Goal: Ask a question

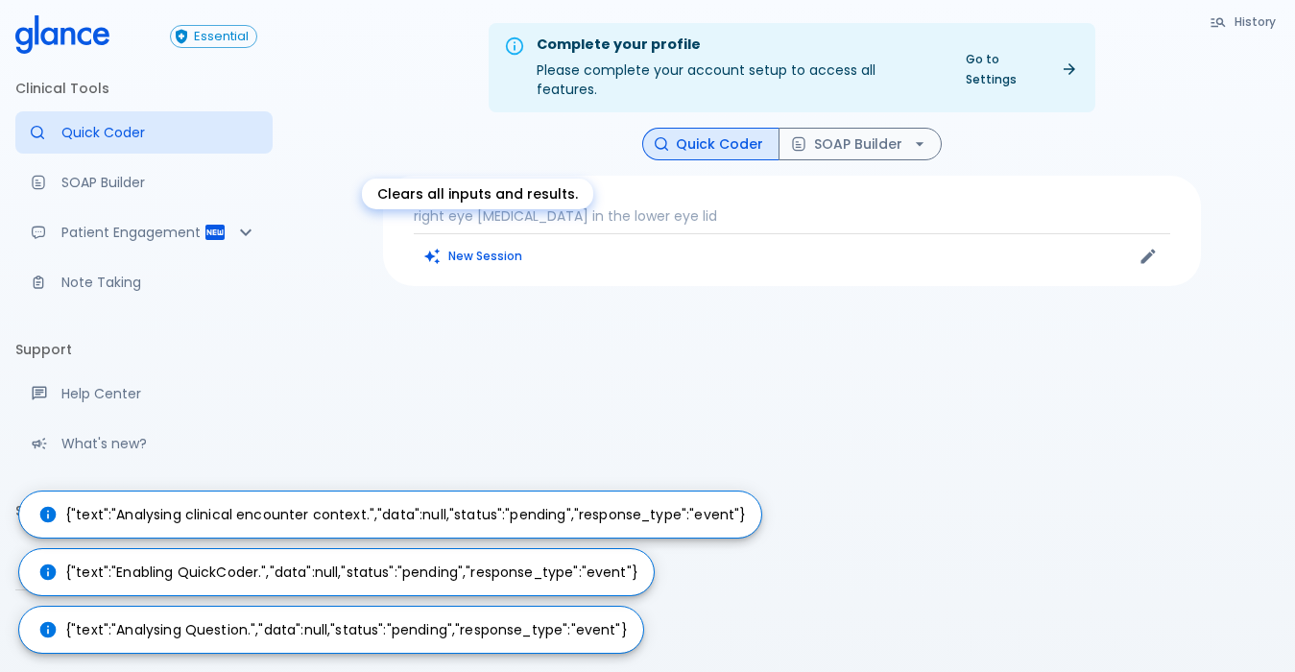
click at [500, 242] on button "New Session" at bounding box center [474, 256] width 120 height 28
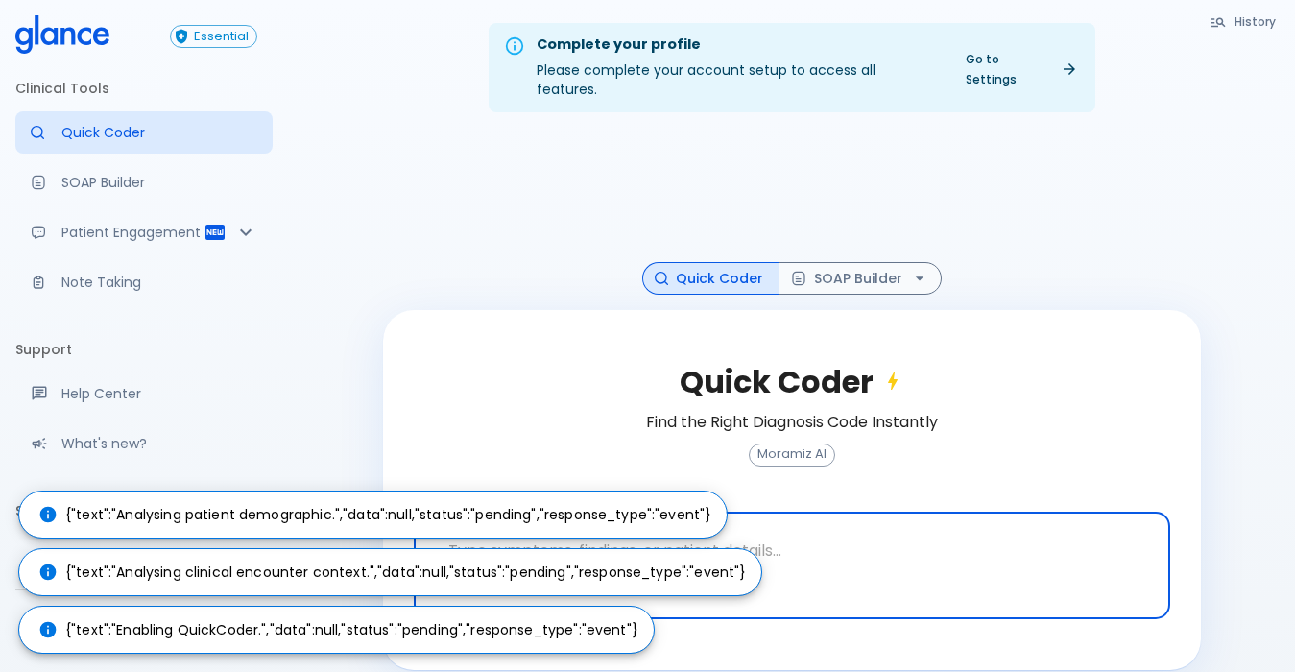
click at [790, 541] on textarea at bounding box center [791, 550] width 729 height 60
click at [797, 523] on textarea at bounding box center [791, 550] width 729 height 60
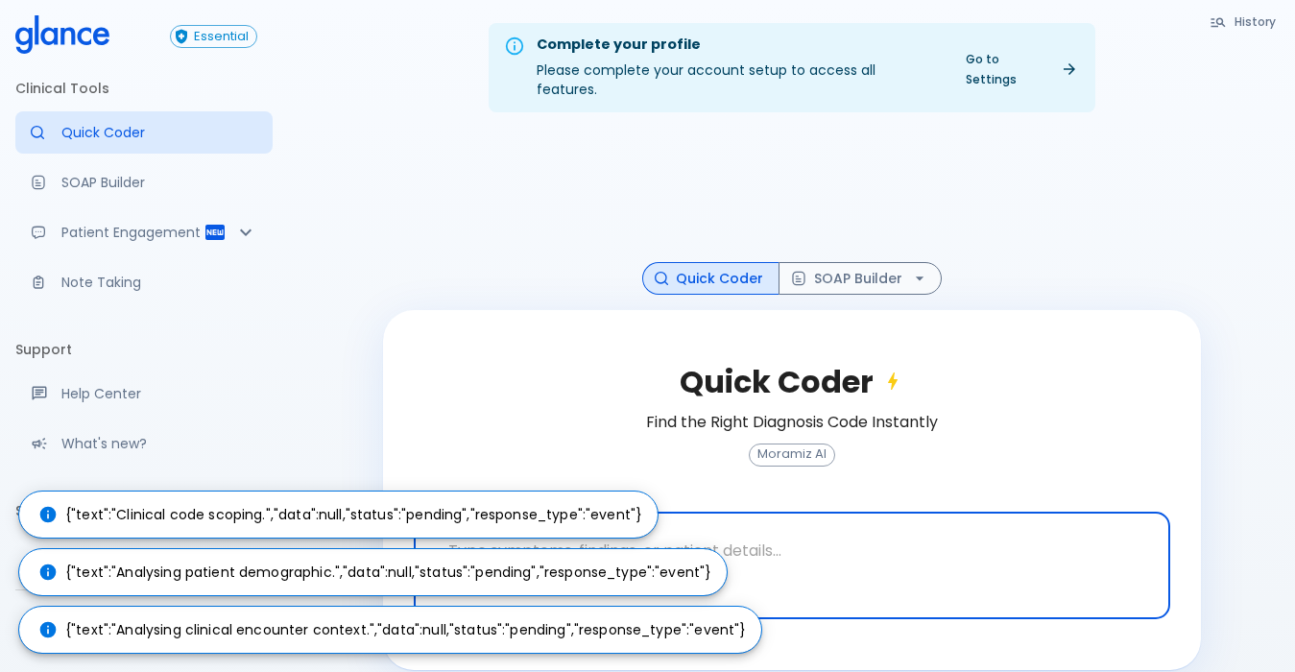
click at [796, 523] on textarea at bounding box center [791, 550] width 729 height 60
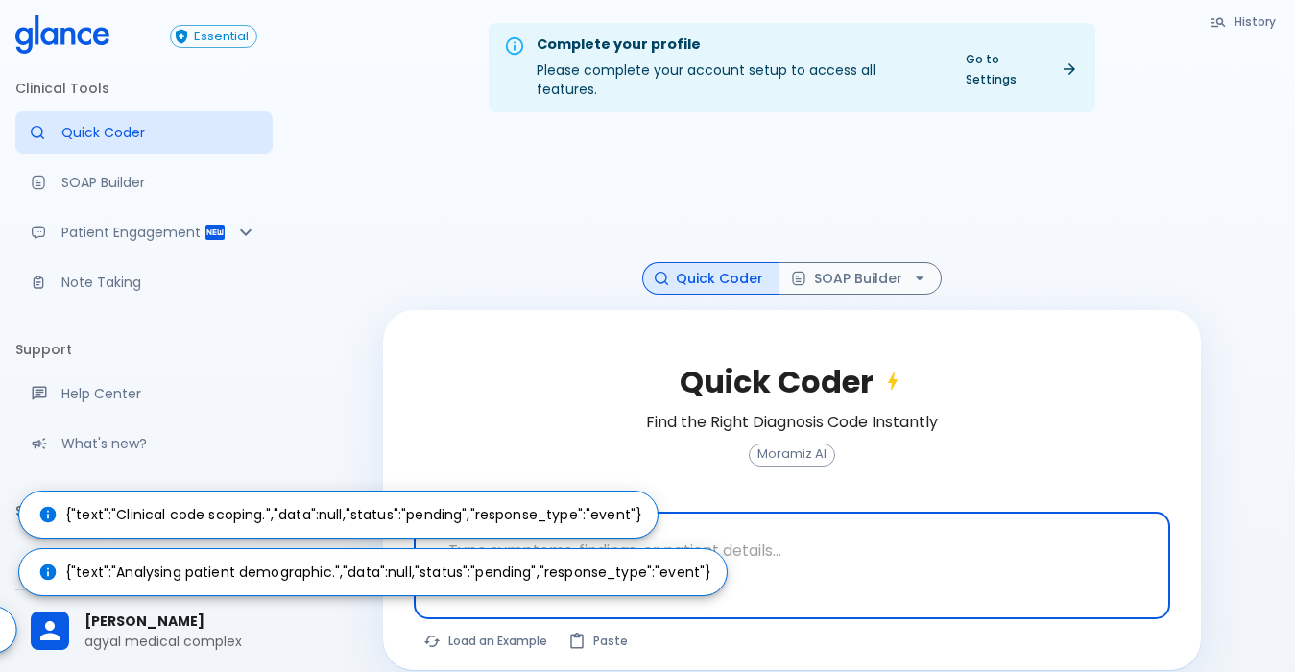
click at [796, 523] on textarea at bounding box center [791, 550] width 729 height 60
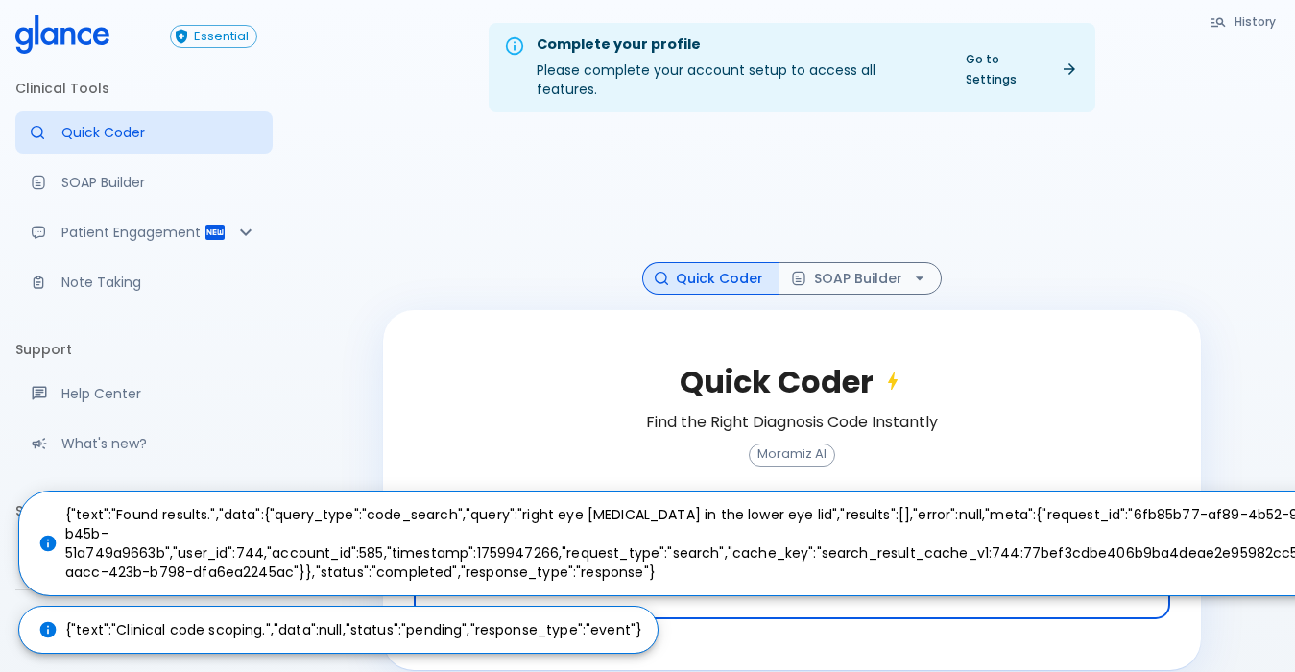
type textarea "R"
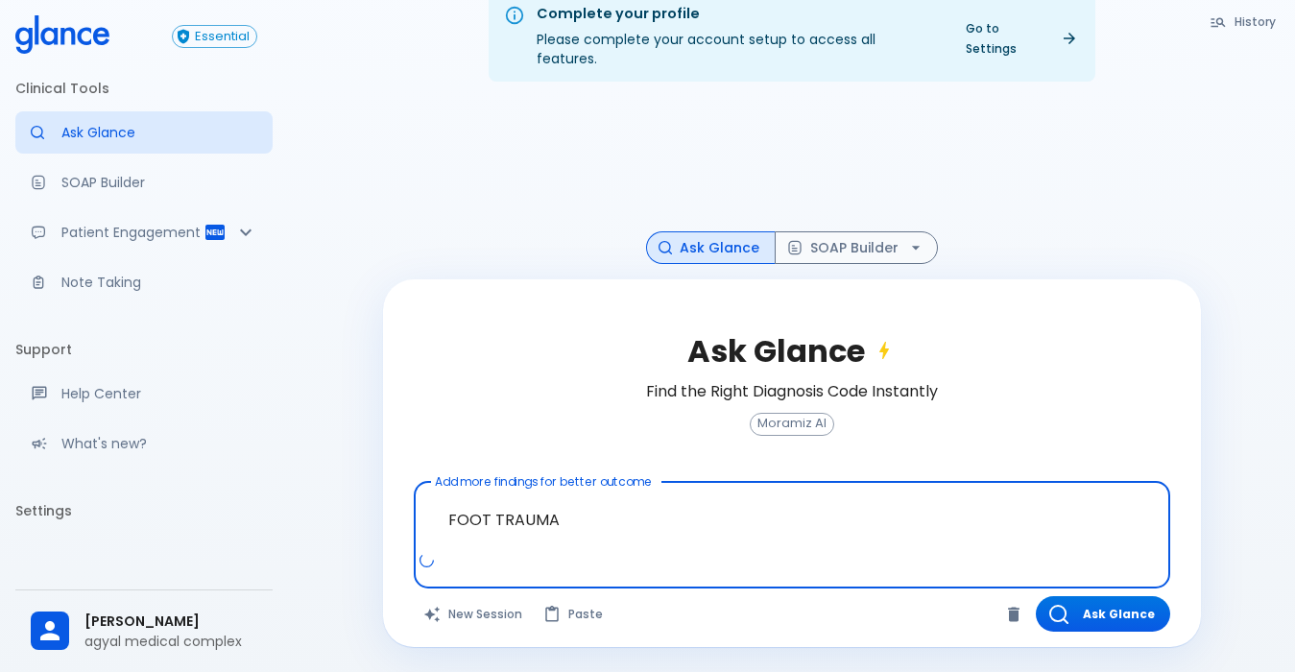
scroll to position [46, 0]
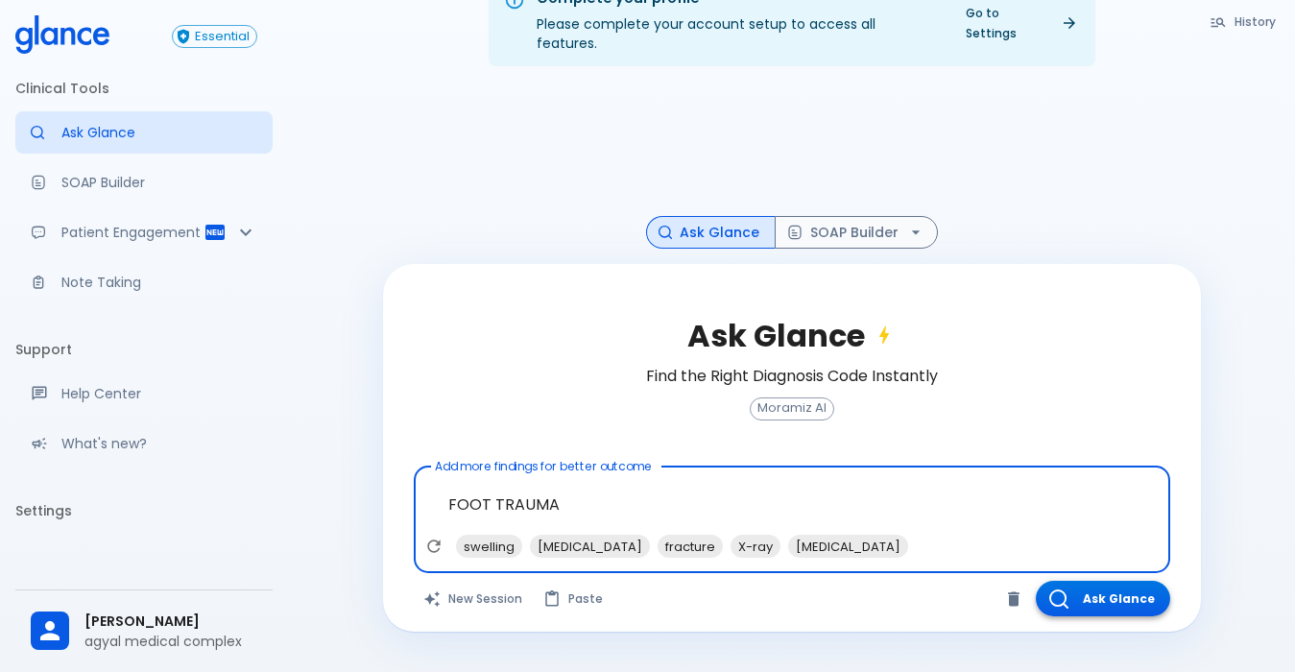
type textarea "FOOT TRAUMA"
click at [1070, 581] on button "Ask Glance" at bounding box center [1103, 599] width 134 height 36
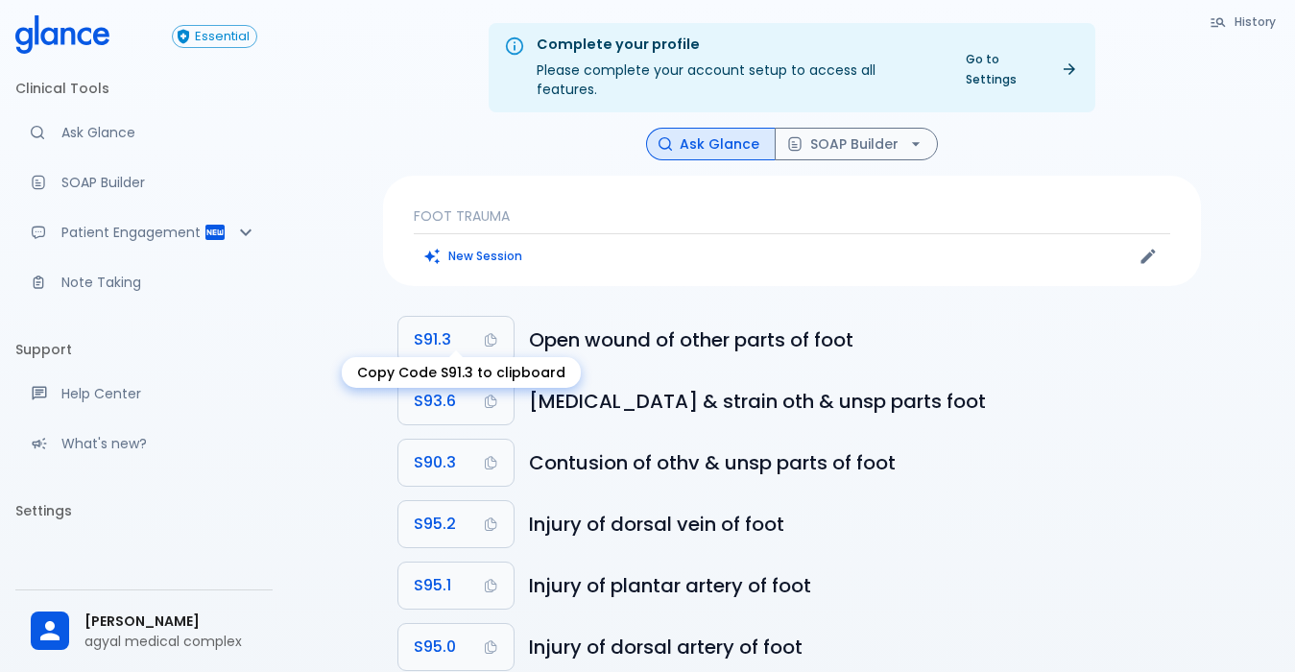
click at [492, 332] on icon "Copy Code S91.3 to clipboard" at bounding box center [490, 339] width 15 height 15
